Goal: Task Accomplishment & Management: Manage account settings

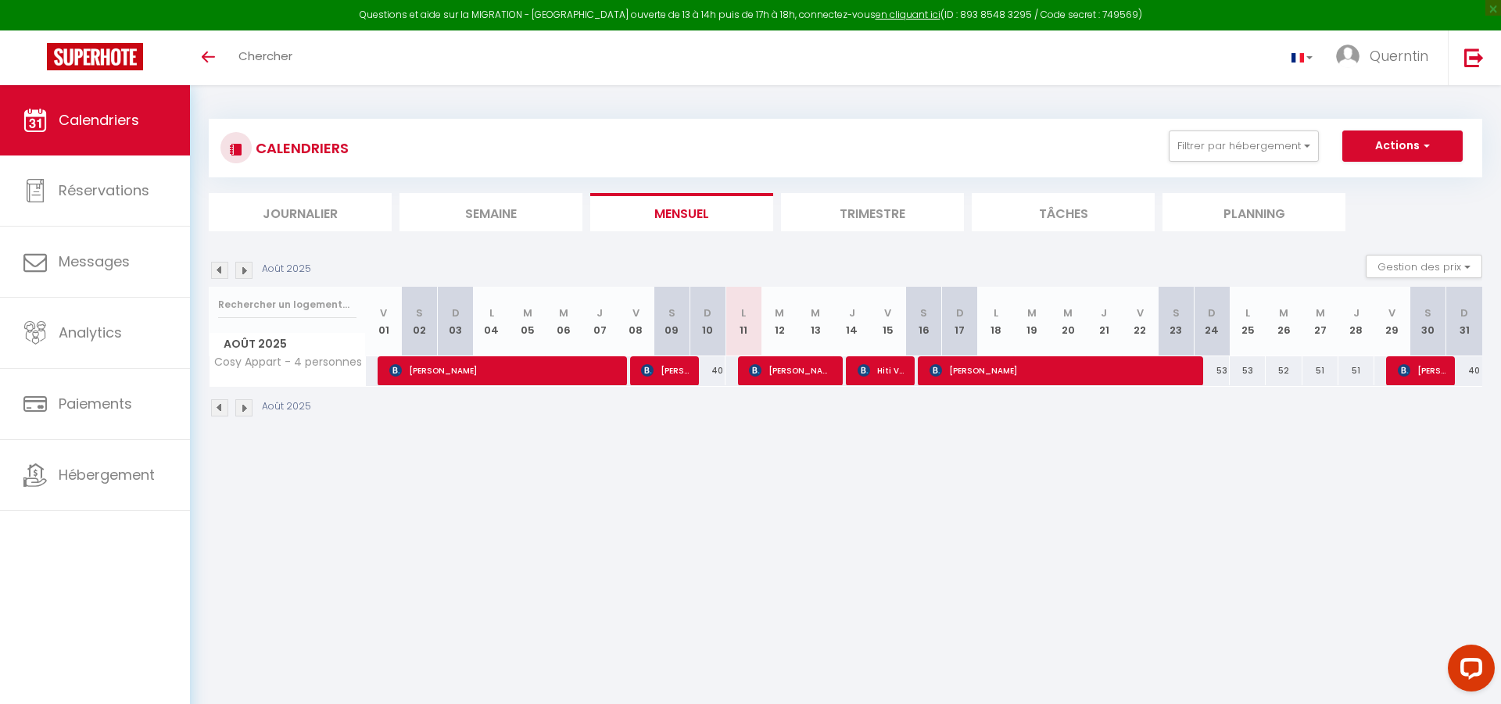
click at [222, 275] on img at bounding box center [219, 270] width 17 height 17
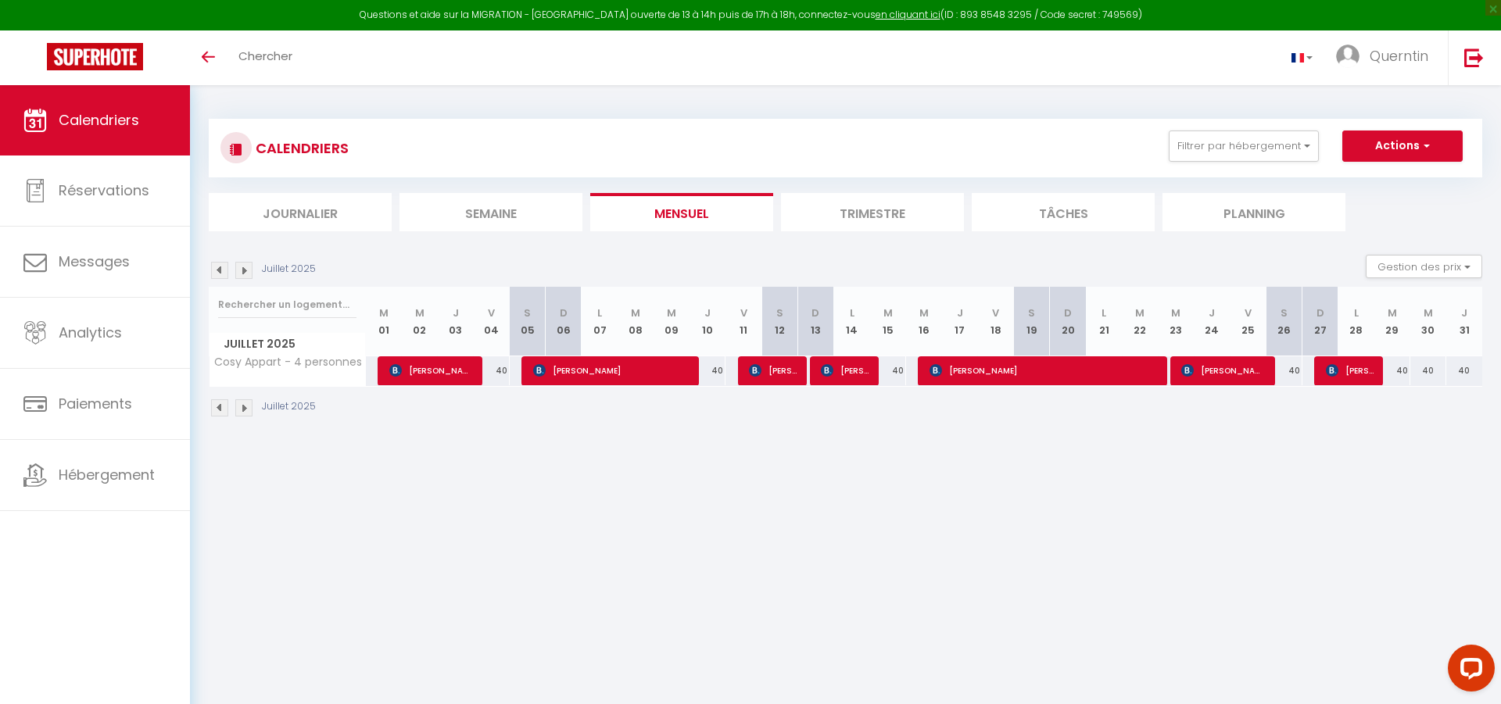
click at [1344, 370] on span "[PERSON_NAME]" at bounding box center [1350, 371] width 48 height 30
select select "OK"
select select "KO"
select select "1"
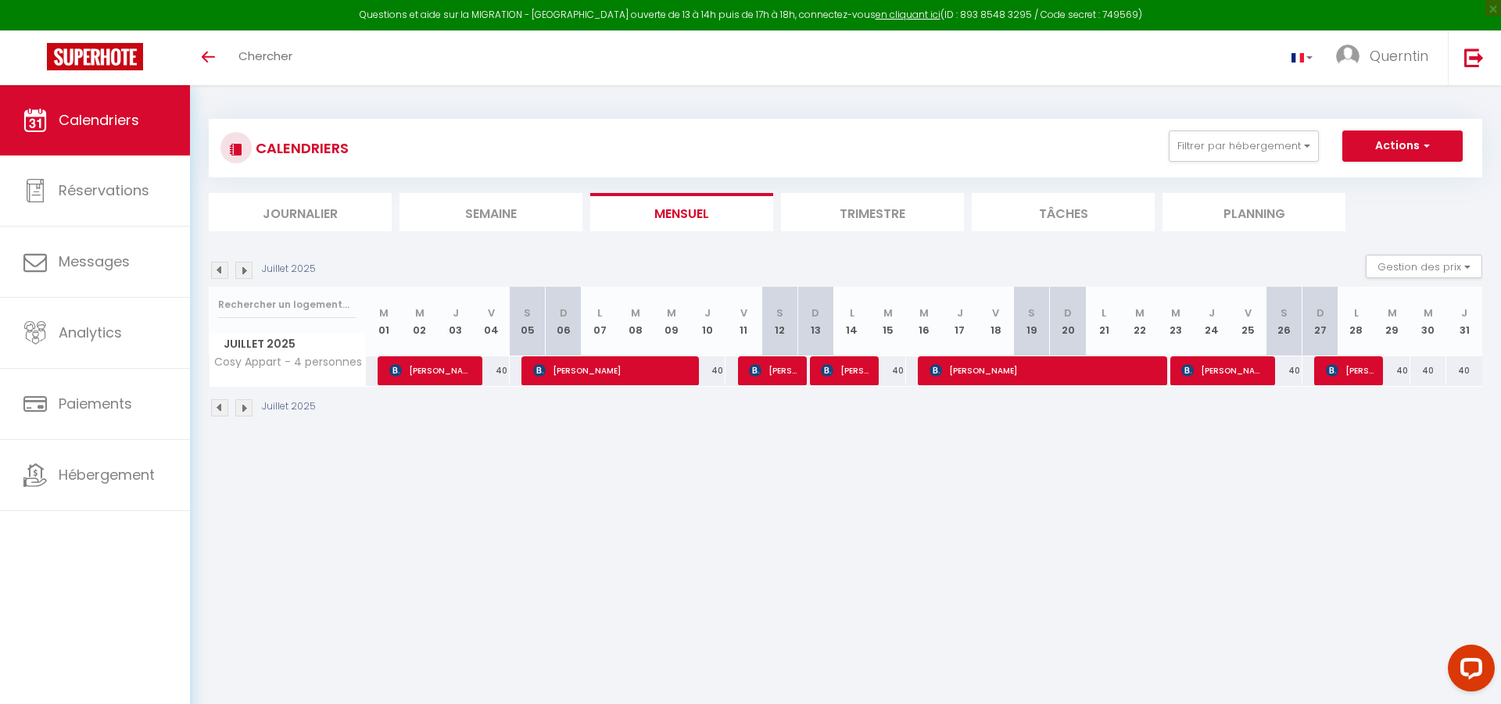
select select "1"
select select
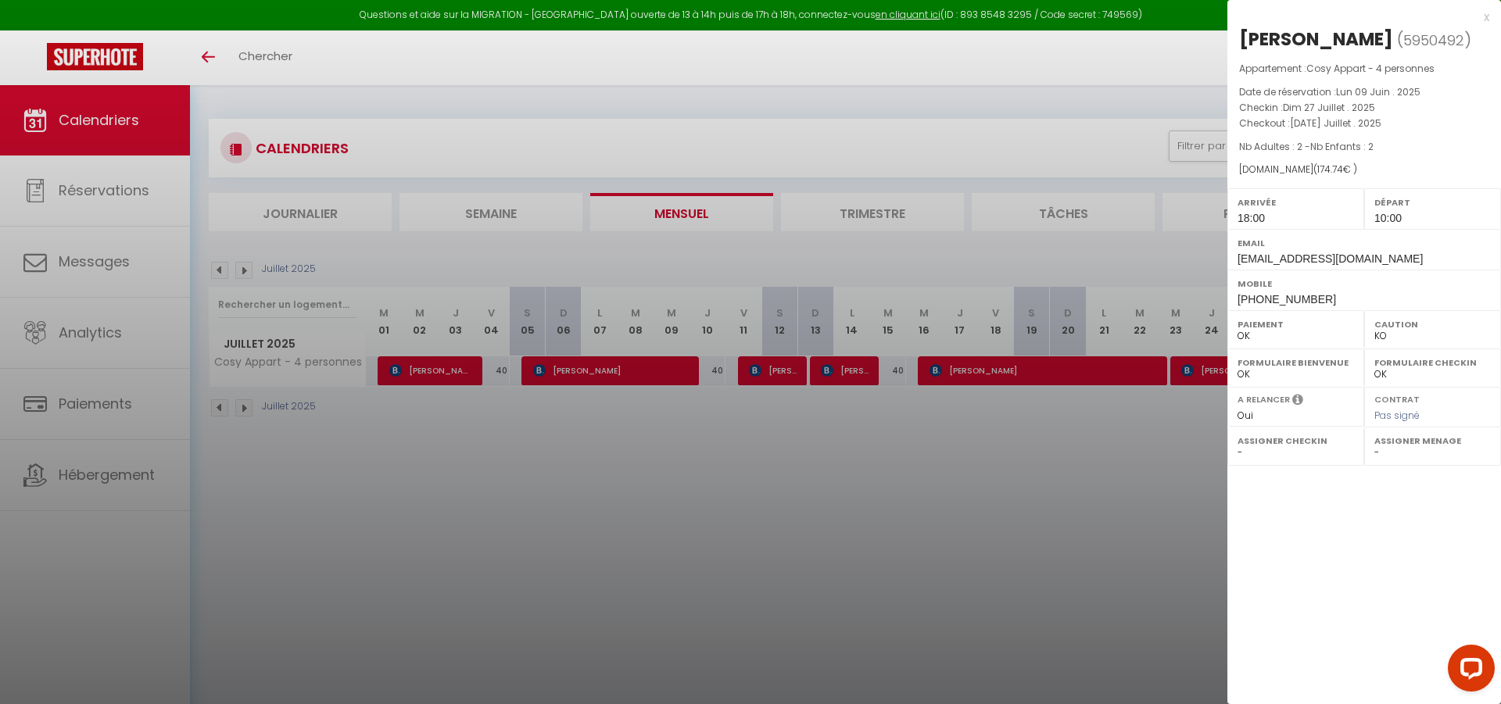
select select "18707"
click at [1198, 464] on div at bounding box center [750, 352] width 1501 height 704
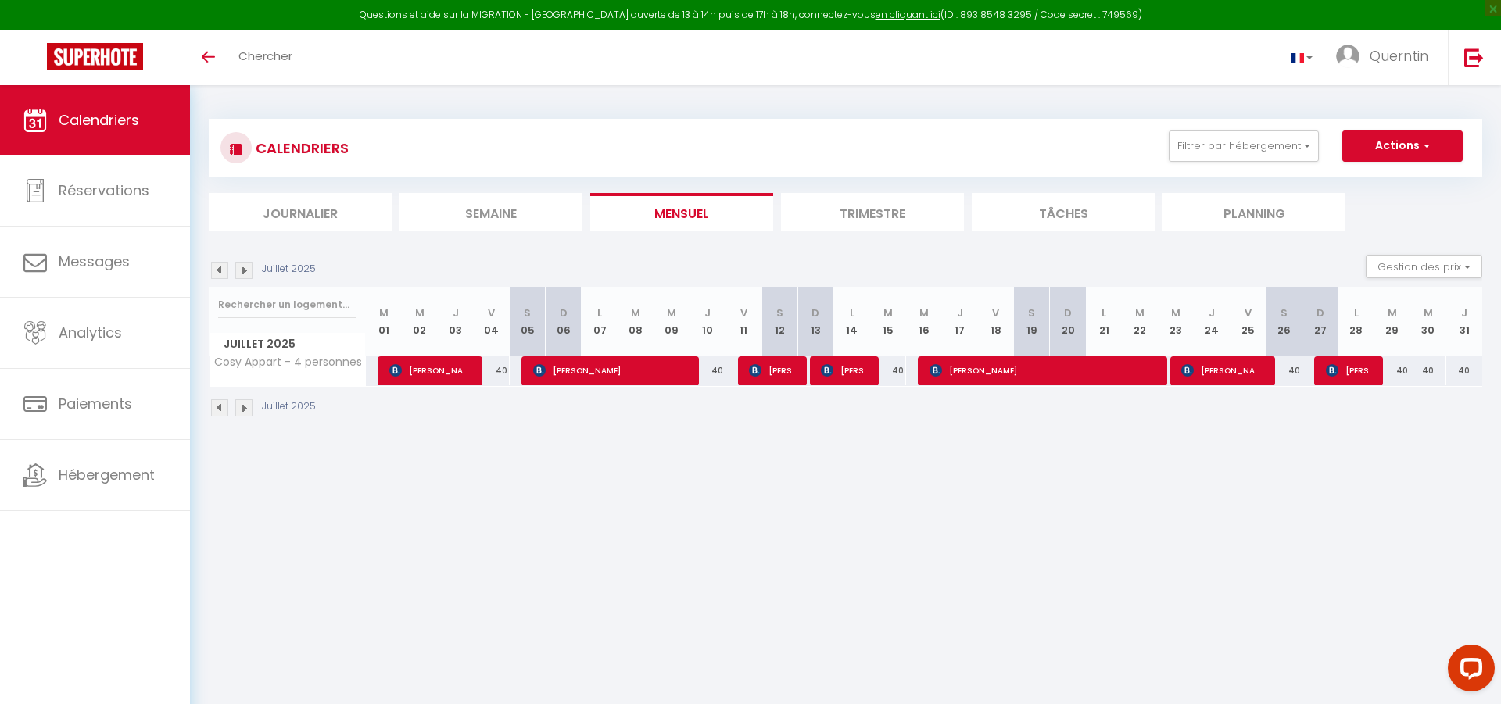
click at [1210, 371] on span "[PERSON_NAME] Astarie" at bounding box center [1223, 371] width 84 height 30
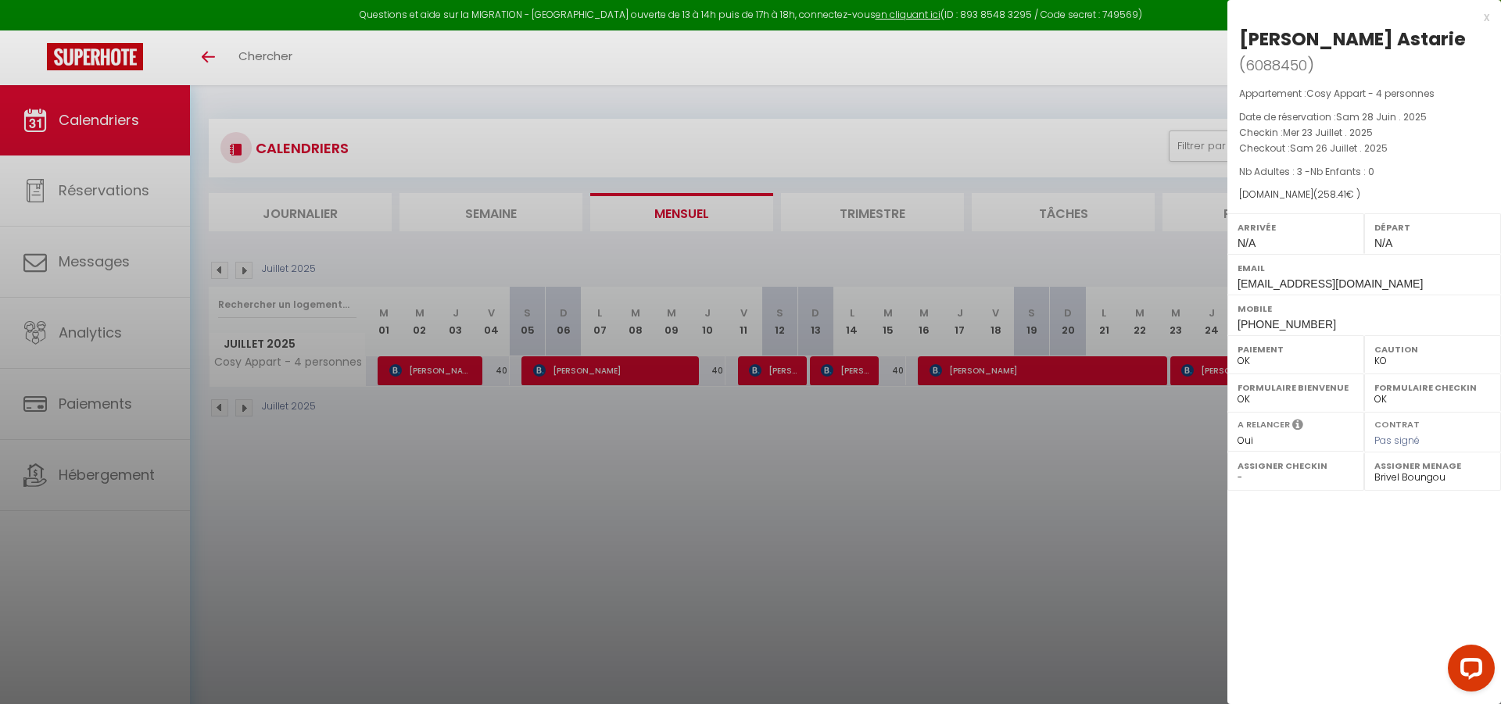
click at [1168, 456] on div at bounding box center [750, 352] width 1501 height 704
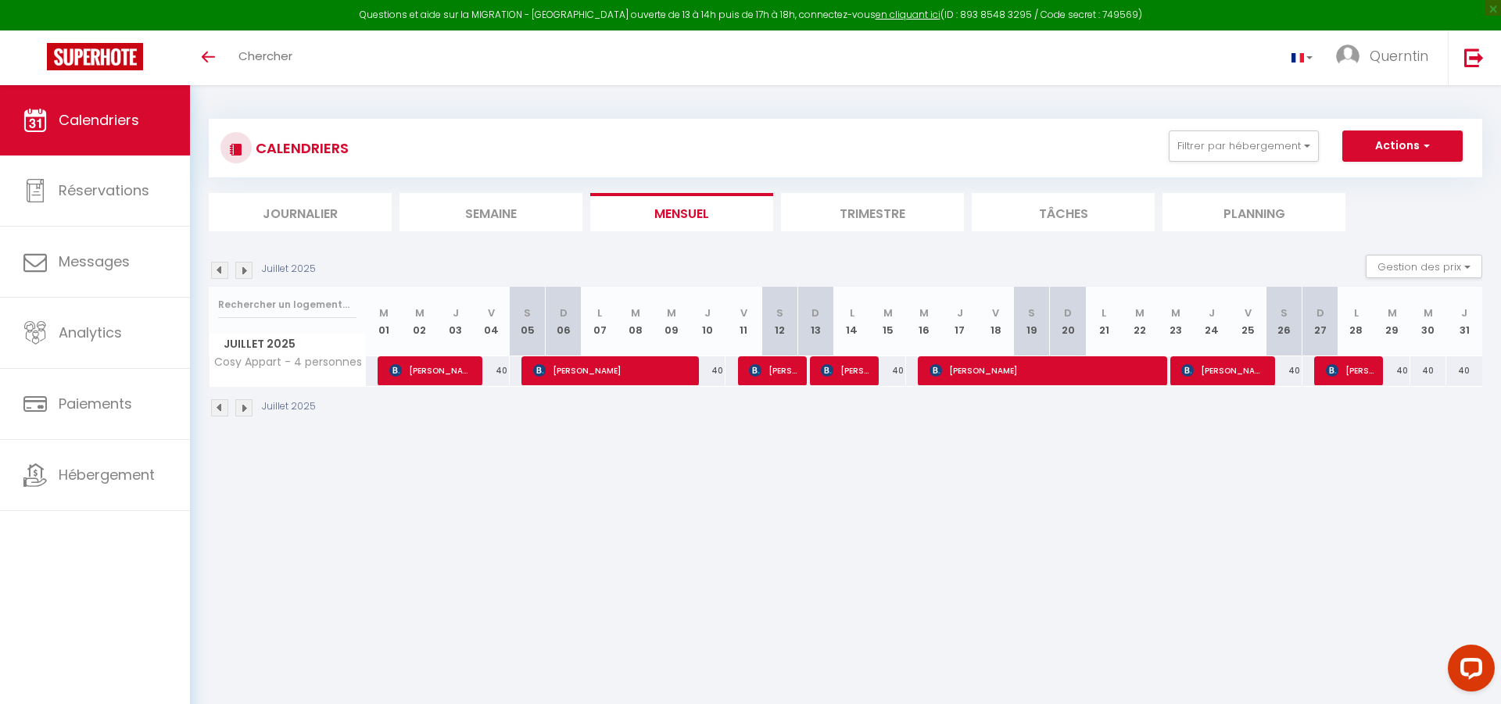
click at [244, 271] on img at bounding box center [243, 270] width 17 height 17
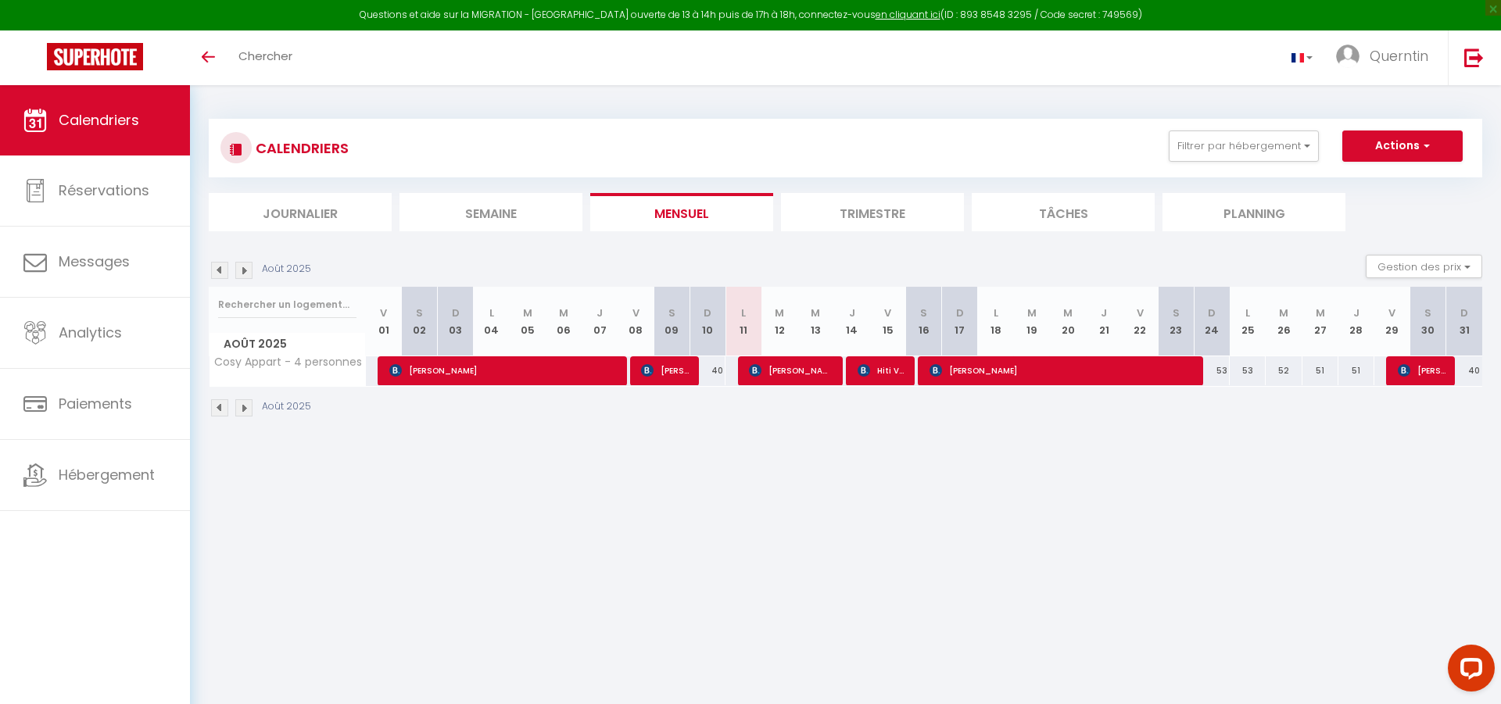
click at [454, 364] on span "[PERSON_NAME]" at bounding box center [502, 371] width 227 height 30
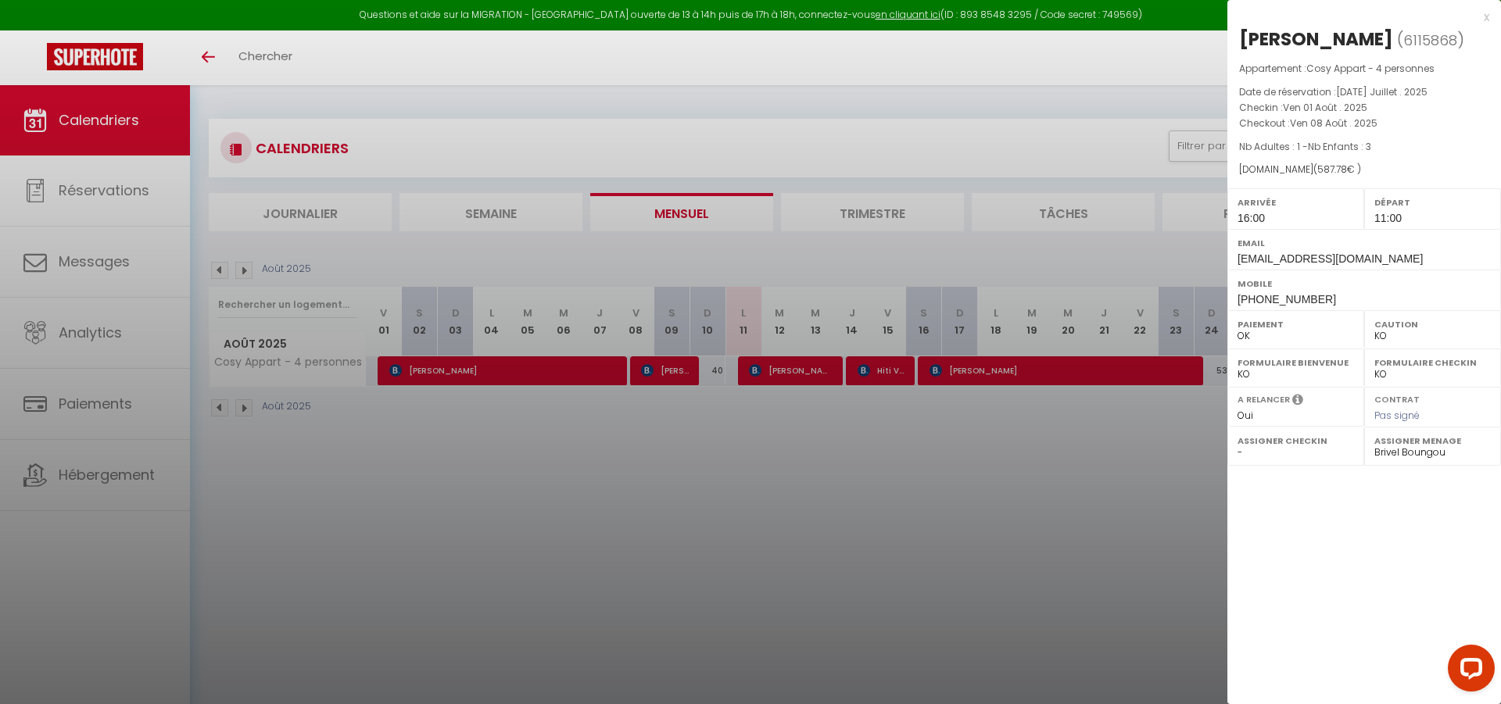
click at [666, 378] on div at bounding box center [750, 352] width 1501 height 704
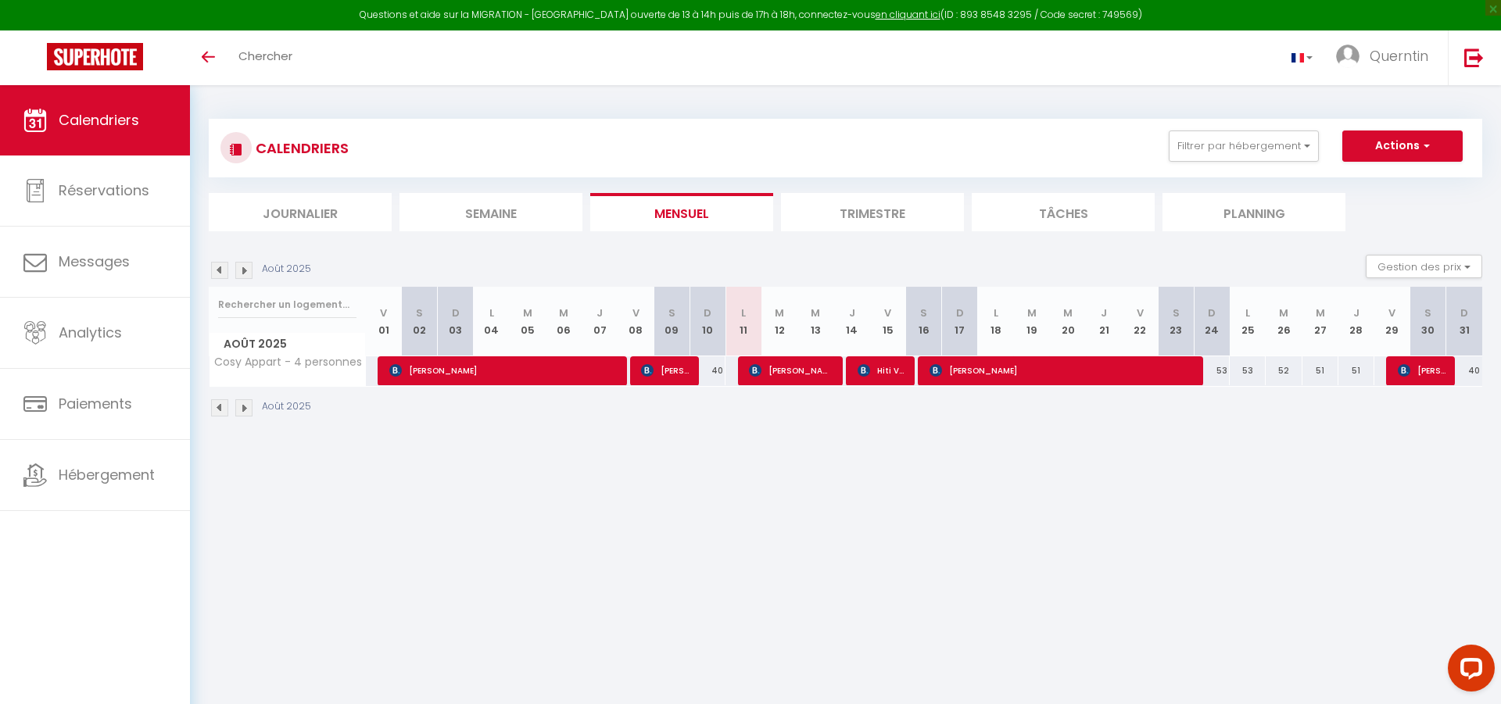
click at [666, 378] on span "[PERSON_NAME]" at bounding box center [665, 371] width 48 height 30
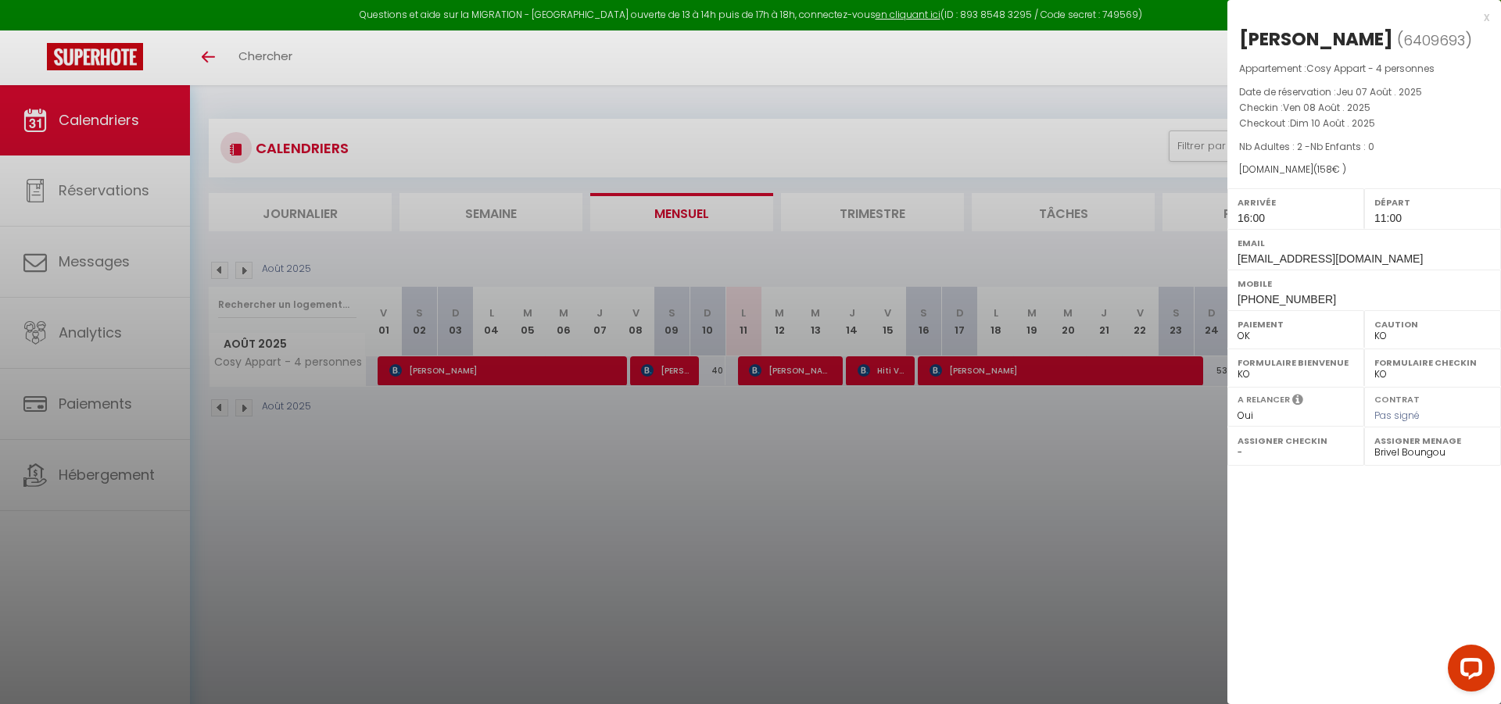
click at [992, 85] on div at bounding box center [750, 352] width 1501 height 704
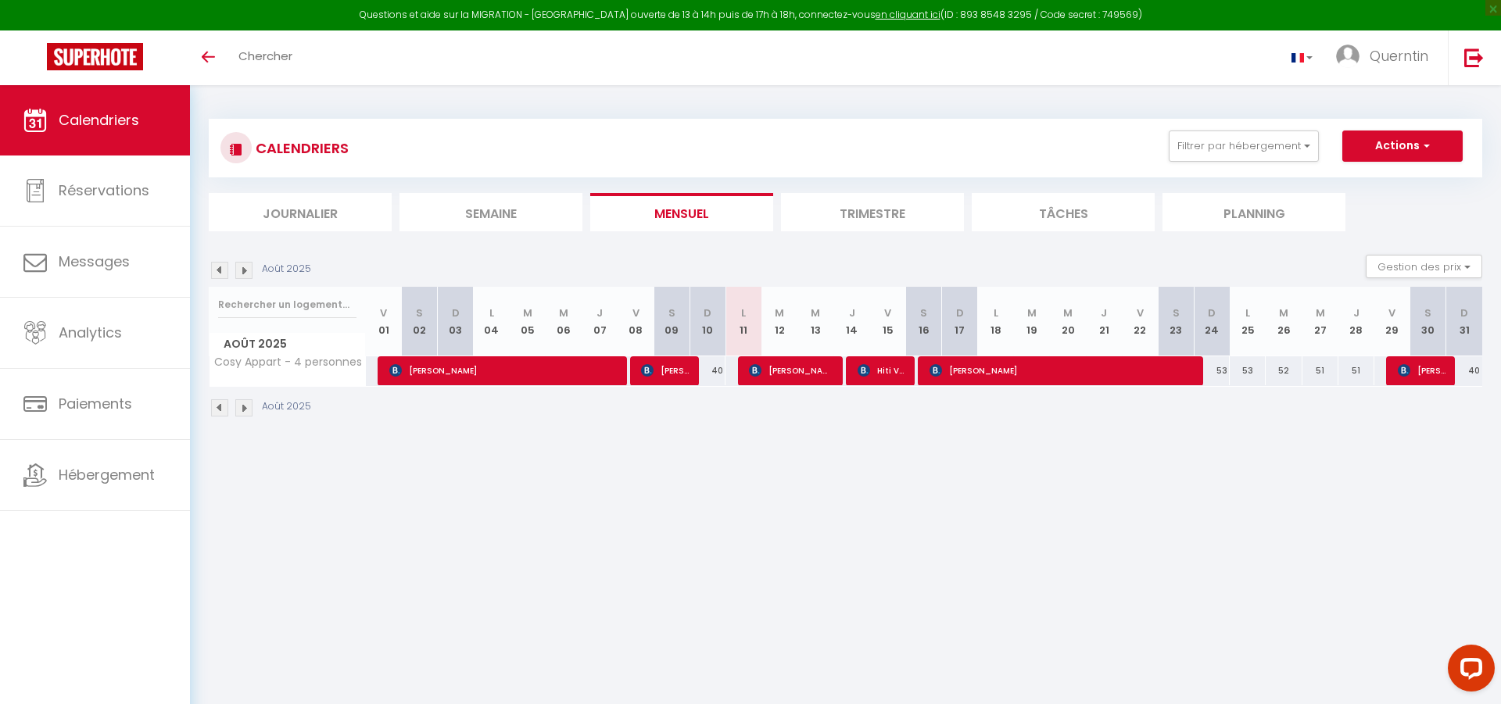
click at [805, 376] on span "[PERSON_NAME]" at bounding box center [791, 371] width 84 height 30
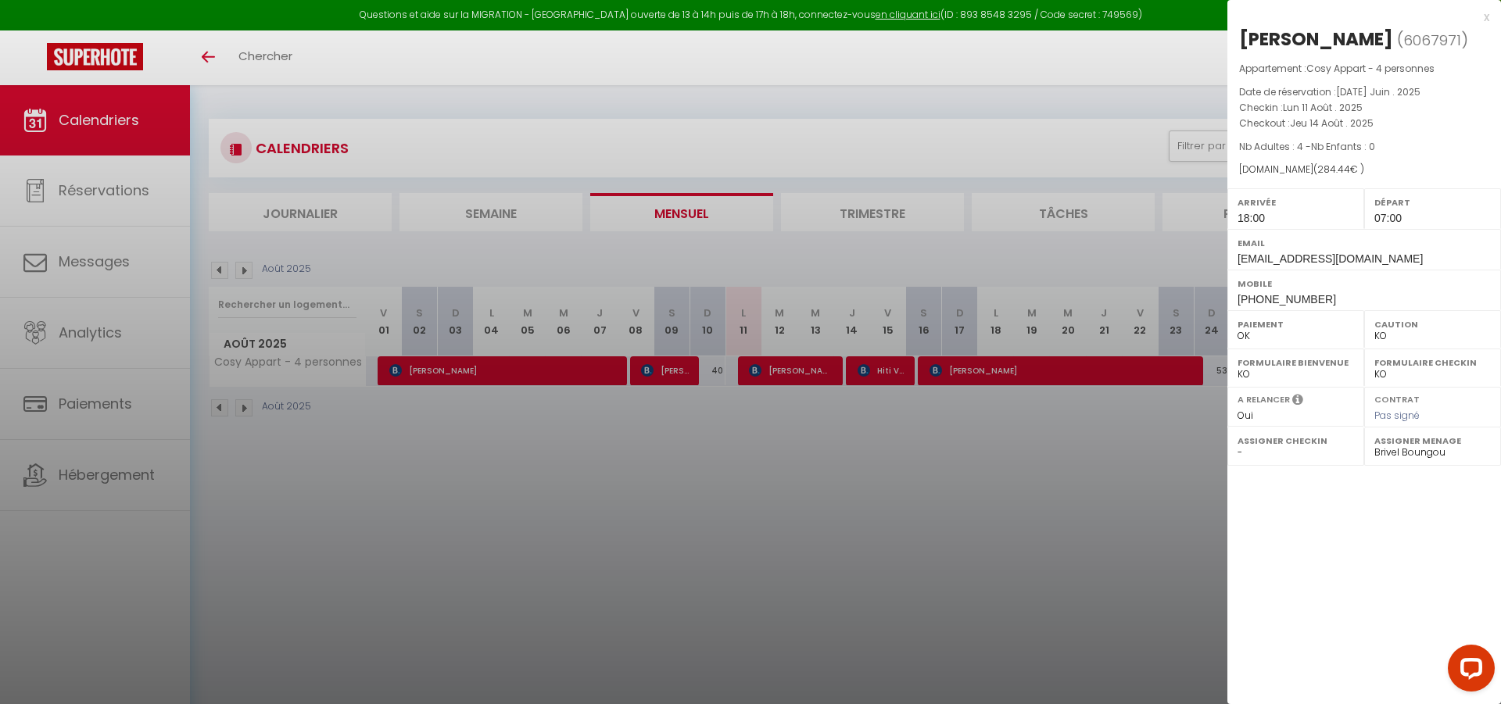
click at [886, 376] on div at bounding box center [750, 352] width 1501 height 704
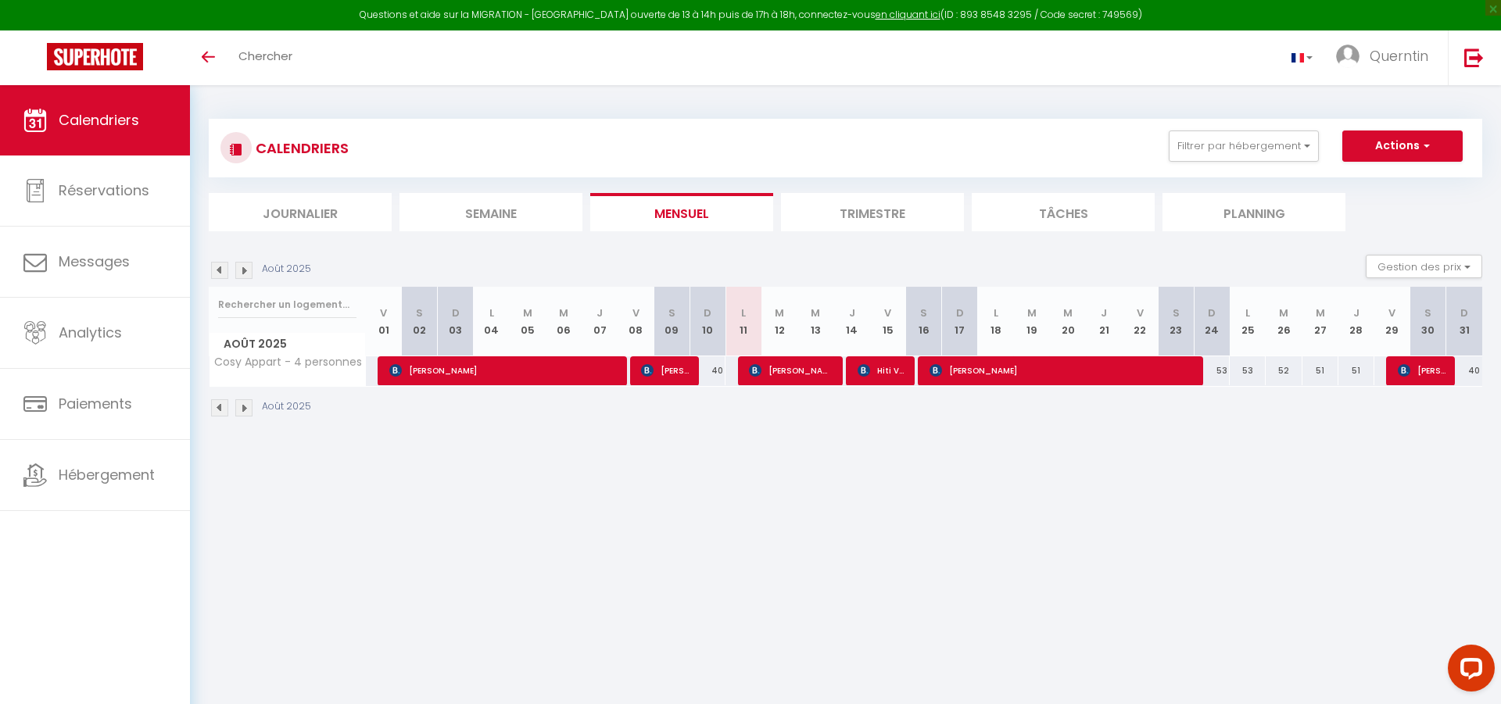
click at [886, 376] on span "Hiti Vivish" at bounding box center [881, 371] width 48 height 30
select select "0"
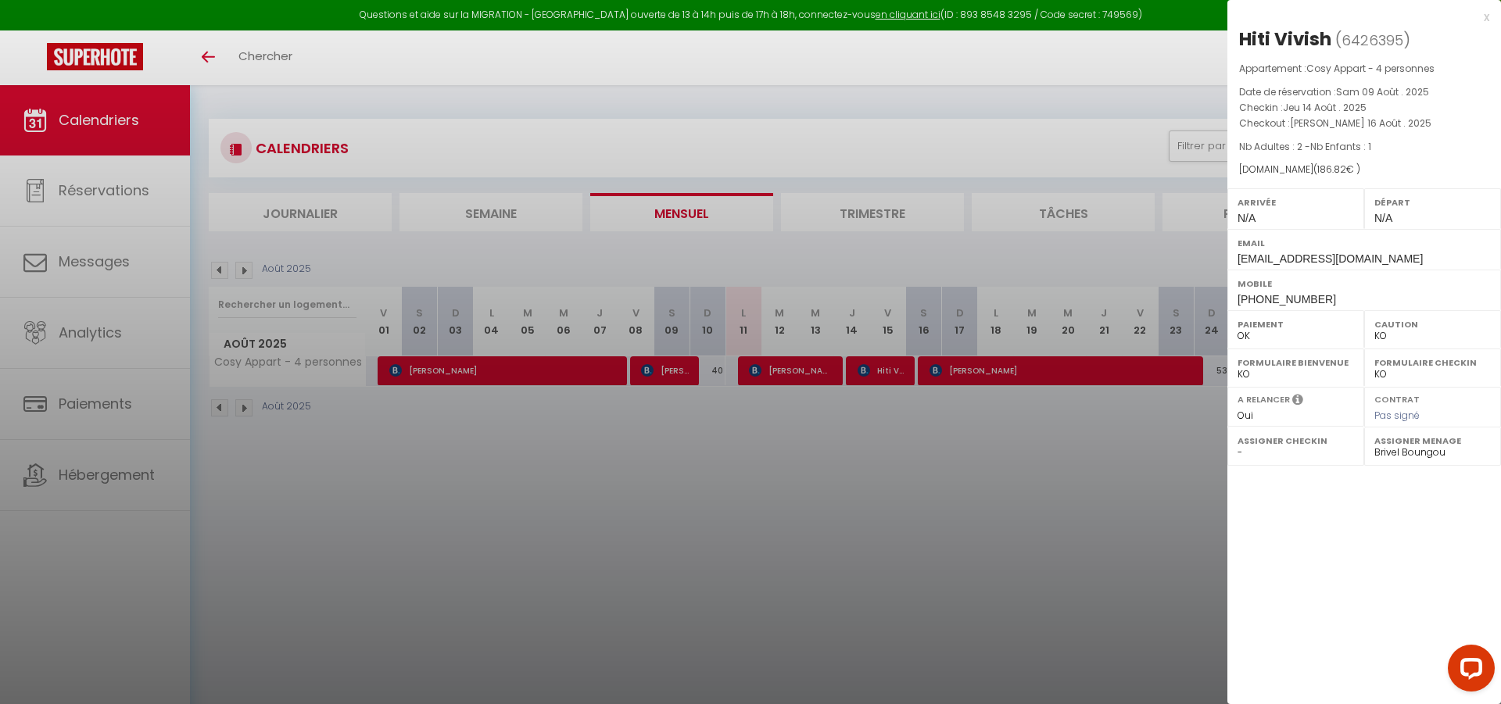
click at [1007, 373] on div at bounding box center [750, 352] width 1501 height 704
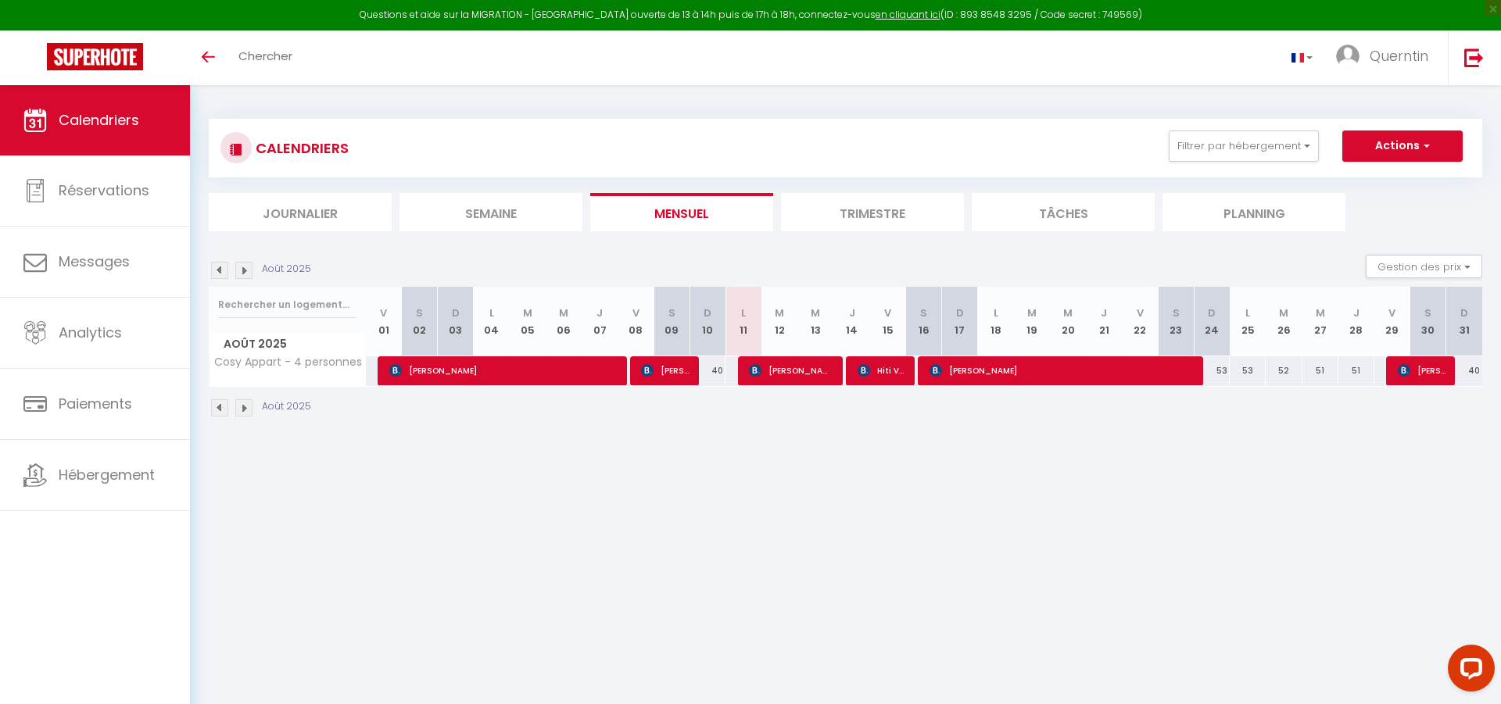
click at [1007, 373] on span "[PERSON_NAME]" at bounding box center [1060, 371] width 263 height 30
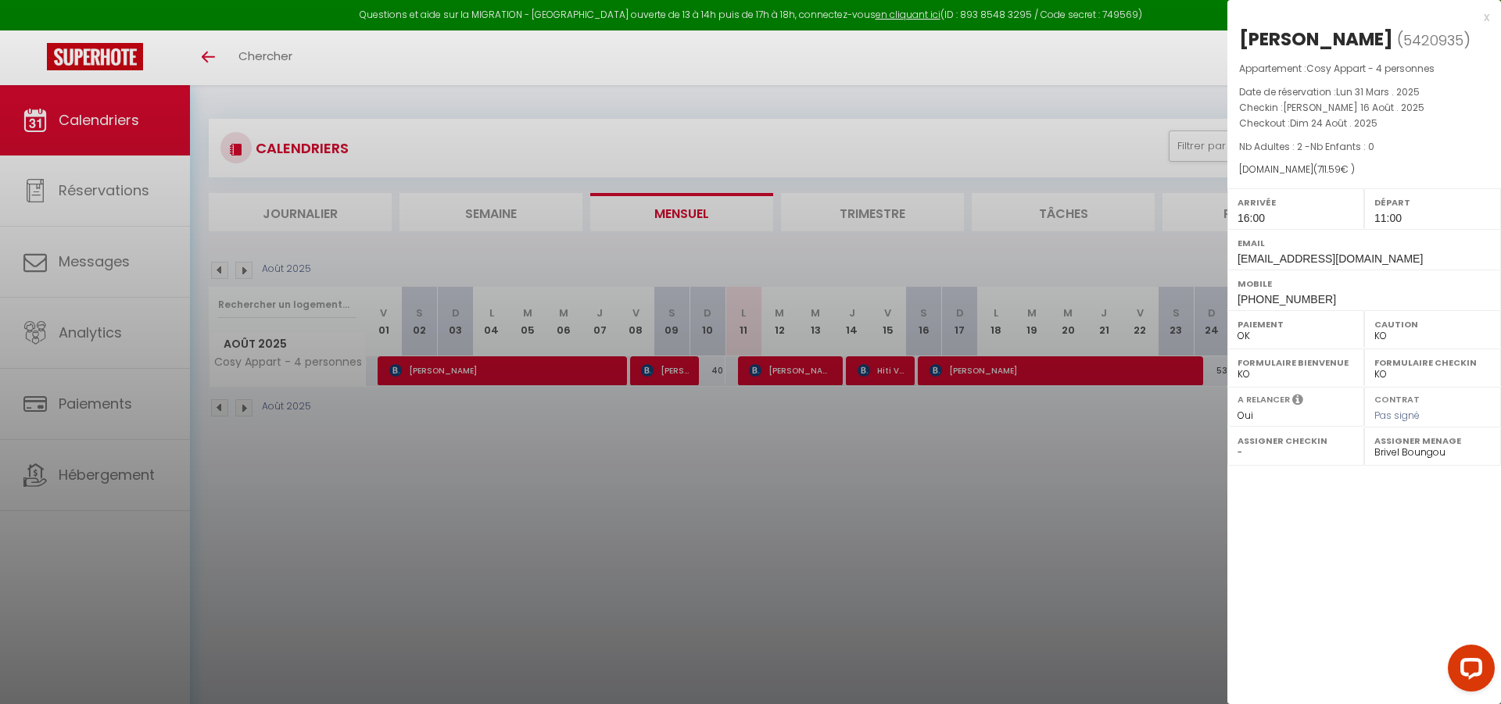
click at [849, 506] on div at bounding box center [750, 352] width 1501 height 704
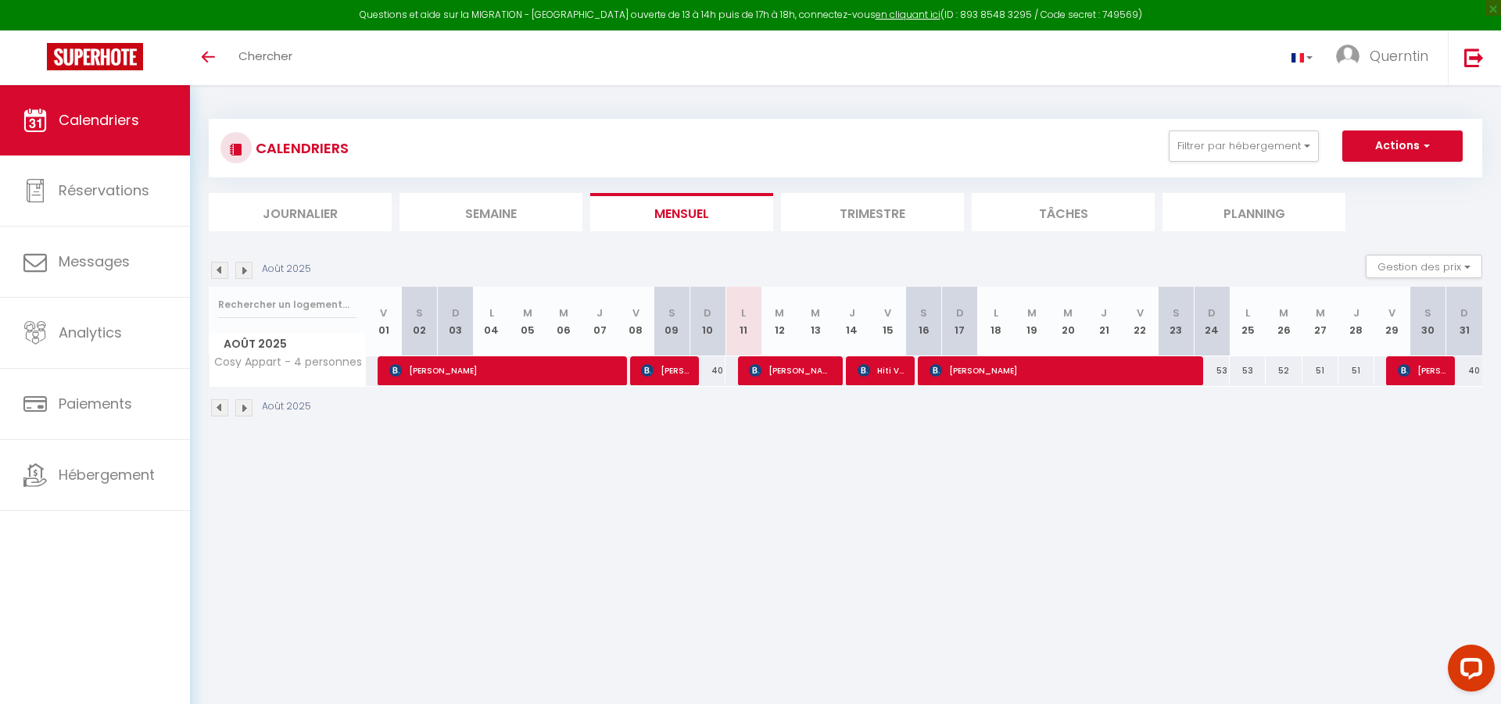
click at [215, 270] on img at bounding box center [219, 270] width 17 height 17
